Goal: Find specific page/section: Find specific page/section

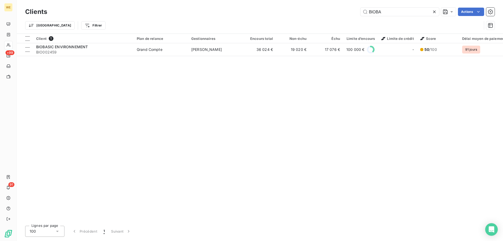
drag, startPoint x: 385, startPoint y: 12, endPoint x: 358, endPoint y: 10, distance: 27.9
click at [358, 10] on div "BIOBA Actions" at bounding box center [273, 12] width 441 height 8
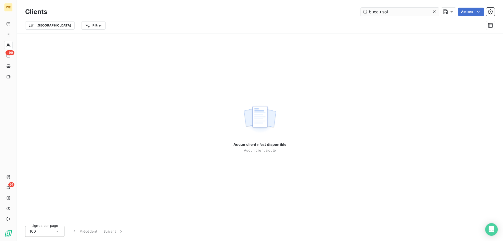
drag, startPoint x: 374, startPoint y: 12, endPoint x: 372, endPoint y: 25, distance: 12.8
click at [374, 12] on input "bueau sol" at bounding box center [400, 12] width 79 height 8
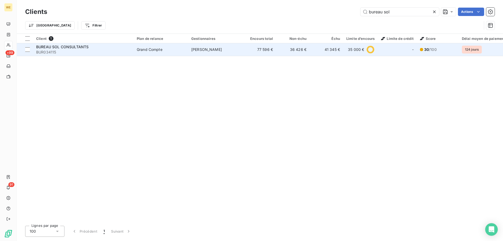
type input "bureau sol"
click at [82, 47] on span "BUREAU SOL CONSULTANTS" at bounding box center [62, 47] width 52 height 4
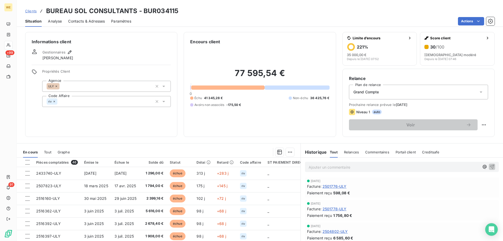
click at [33, 11] on span "Clients" at bounding box center [31, 11] width 12 height 4
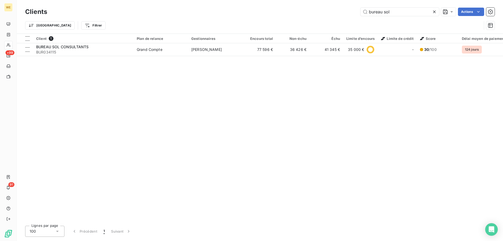
drag, startPoint x: 390, startPoint y: 11, endPoint x: 337, endPoint y: 9, distance: 52.5
click at [339, 8] on div "bureau sol Actions" at bounding box center [273, 12] width 441 height 8
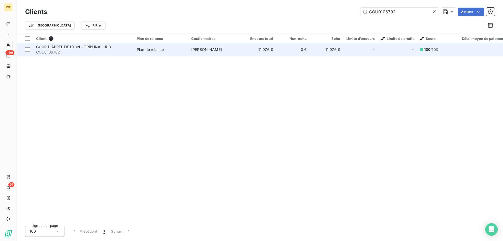
type input "COU0106702"
click at [67, 46] on span "COUR D'APPEL DE LYON - TRIBUNAL JUD" at bounding box center [73, 47] width 75 height 4
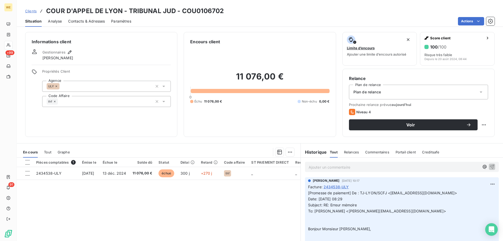
click at [31, 12] on span "Clients" at bounding box center [31, 11] width 12 height 4
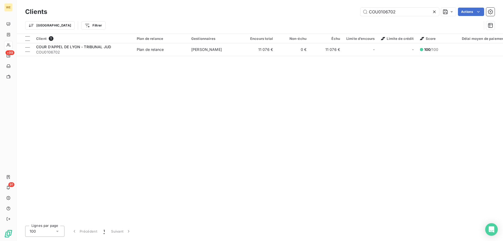
drag, startPoint x: 406, startPoint y: 11, endPoint x: 347, endPoint y: 12, distance: 59.3
click at [347, 12] on div "COU0106702 Actions" at bounding box center [273, 12] width 441 height 8
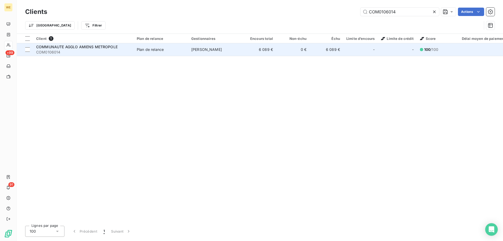
type input "COM0106014"
click at [103, 45] on span "COMMUNAUTE AGGLO AMIENS METROPOLE" at bounding box center [77, 47] width 82 height 4
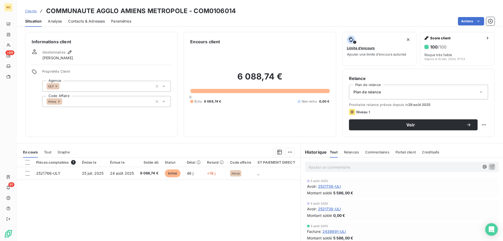
click at [33, 11] on span "Clients" at bounding box center [31, 11] width 12 height 4
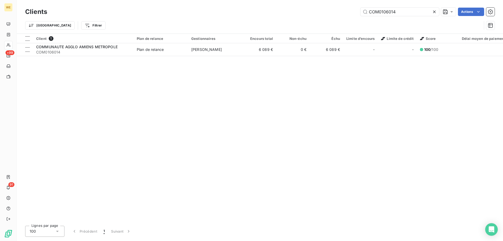
drag, startPoint x: 403, startPoint y: 12, endPoint x: 292, endPoint y: 16, distance: 111.2
click at [293, 15] on div "COM0106014 Actions" at bounding box center [273, 12] width 441 height 8
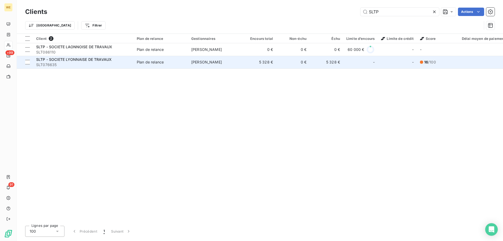
type input "SLTP"
click at [97, 60] on span "SLTP - SOCIETE LYONNAISE DE TRAVAUX" at bounding box center [73, 59] width 75 height 4
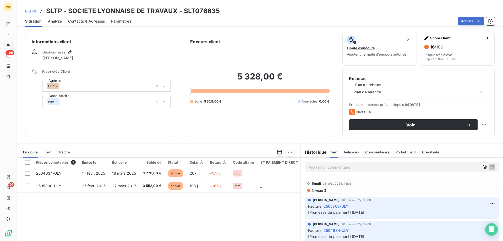
click at [34, 9] on span "Clients" at bounding box center [31, 11] width 12 height 4
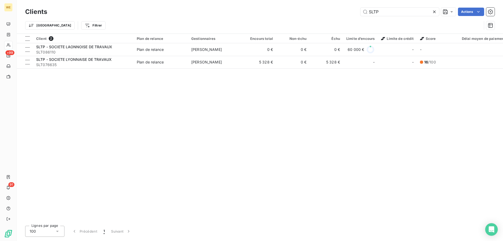
drag, startPoint x: 420, startPoint y: 9, endPoint x: 337, endPoint y: 8, distance: 83.1
click at [337, 8] on div "SLTP Actions" at bounding box center [273, 12] width 441 height 8
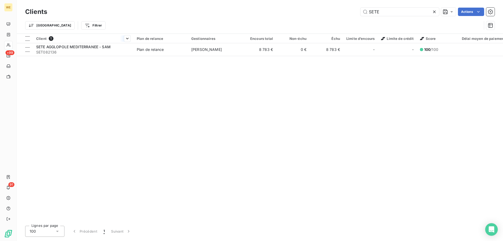
type input "SETE"
click at [84, 43] on div at bounding box center [83, 43] width 101 height 0
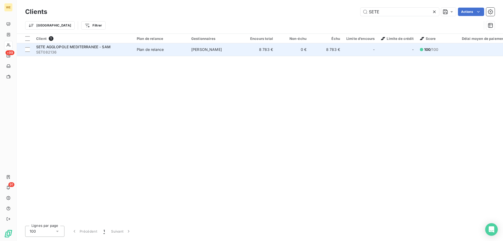
click at [86, 49] on div "SETE AGGLOPOLE MEDITERRANEE - SAM" at bounding box center [83, 46] width 94 height 5
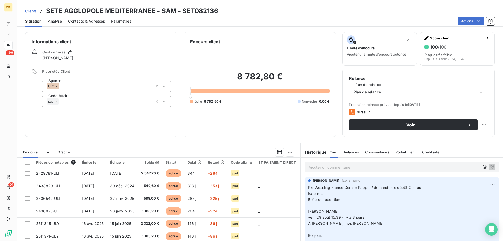
click at [29, 12] on span "Clients" at bounding box center [31, 11] width 12 height 4
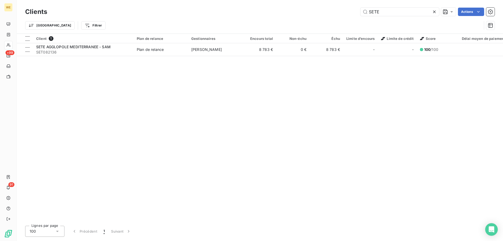
drag, startPoint x: 385, startPoint y: 13, endPoint x: 324, endPoint y: 12, distance: 61.4
click at [326, 12] on div "SETE Actions" at bounding box center [273, 12] width 441 height 8
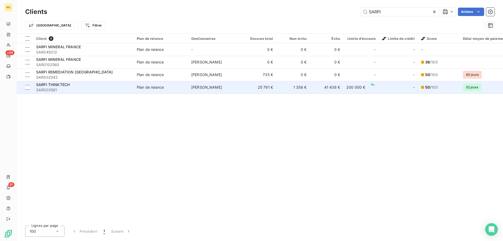
type input "SARPI"
click at [60, 85] on span "SARPI THINKTECH" at bounding box center [53, 84] width 34 height 4
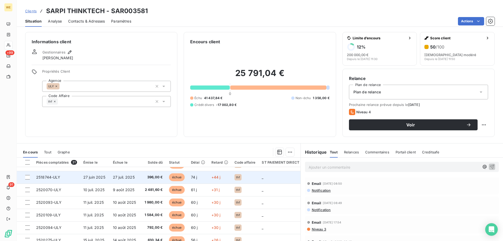
scroll to position [131, 0]
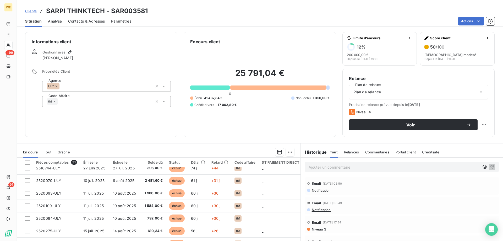
click at [34, 11] on span "Clients" at bounding box center [31, 11] width 12 height 4
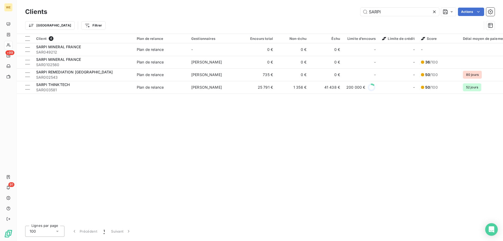
drag, startPoint x: 399, startPoint y: 10, endPoint x: 341, endPoint y: 13, distance: 57.7
click at [343, 12] on div "SARPI Actions" at bounding box center [273, 12] width 441 height 8
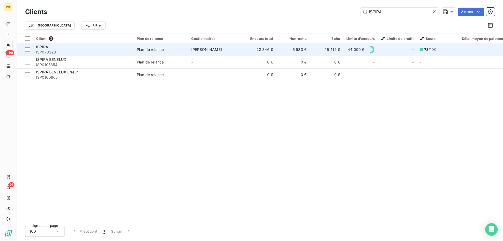
type input "ISPIRA"
click at [62, 50] on span "ISP070323" at bounding box center [83, 52] width 94 height 5
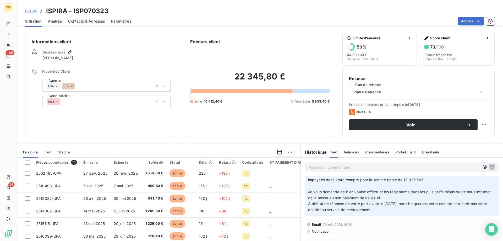
scroll to position [210, 0]
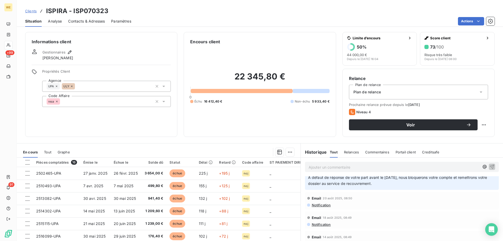
click at [34, 12] on span "Clients" at bounding box center [31, 11] width 12 height 4
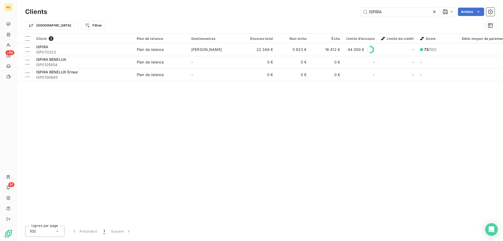
drag, startPoint x: 400, startPoint y: 13, endPoint x: 322, endPoint y: 12, distance: 77.9
click at [326, 12] on div "ISPIRA Actions" at bounding box center [273, 12] width 441 height 8
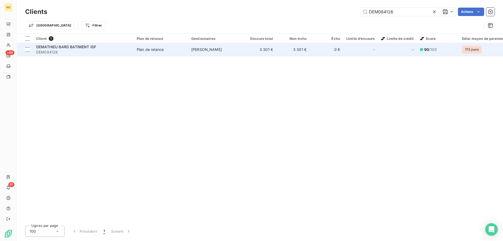
type input "DEM084126"
click at [79, 48] on span "DEMATHIEU BARD BATIMENT IDF" at bounding box center [66, 47] width 60 height 4
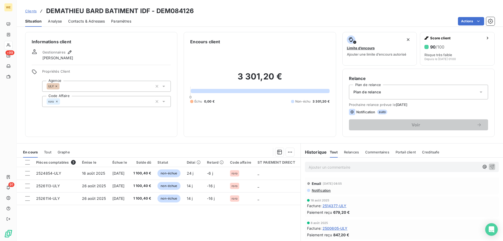
click at [31, 10] on span "Clients" at bounding box center [31, 11] width 12 height 4
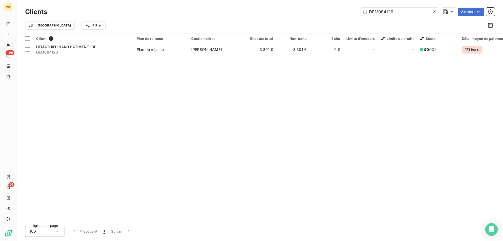
drag, startPoint x: 406, startPoint y: 12, endPoint x: 332, endPoint y: 13, distance: 73.9
click at [332, 12] on div "DEM084126 Actions" at bounding box center [273, 12] width 441 height 8
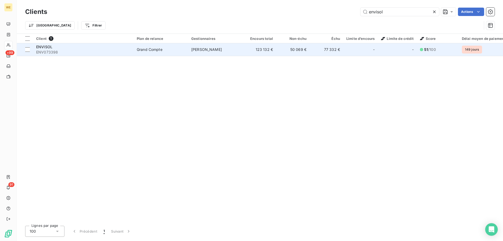
type input "envisol"
click at [47, 46] on span "ENVISOL" at bounding box center [44, 47] width 16 height 4
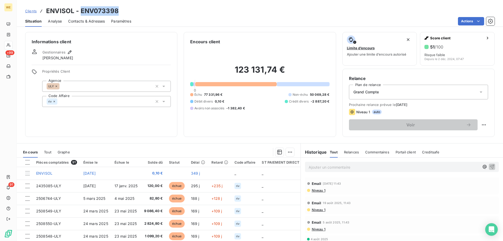
drag, startPoint x: 81, startPoint y: 10, endPoint x: 125, endPoint y: 12, distance: 44.1
click at [125, 12] on div "Clients ENVISOL - ENV073398" at bounding box center [260, 10] width 487 height 9
copy h3 "ENV073398"
